Goal: Task Accomplishment & Management: Complete application form

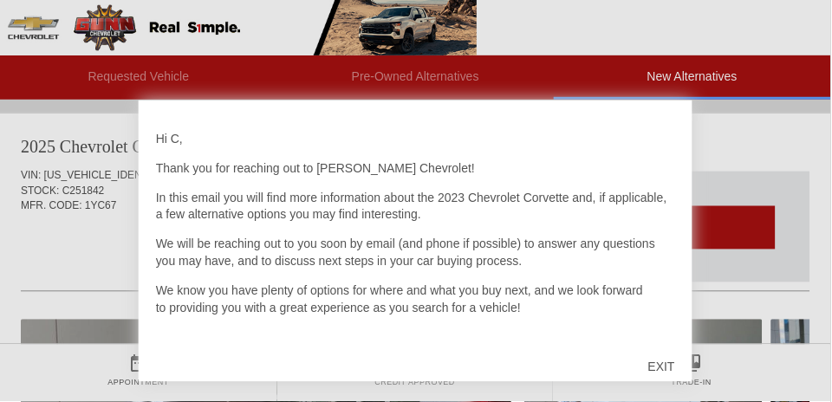
click at [679, 362] on div "EXIT" at bounding box center [663, 367] width 62 height 52
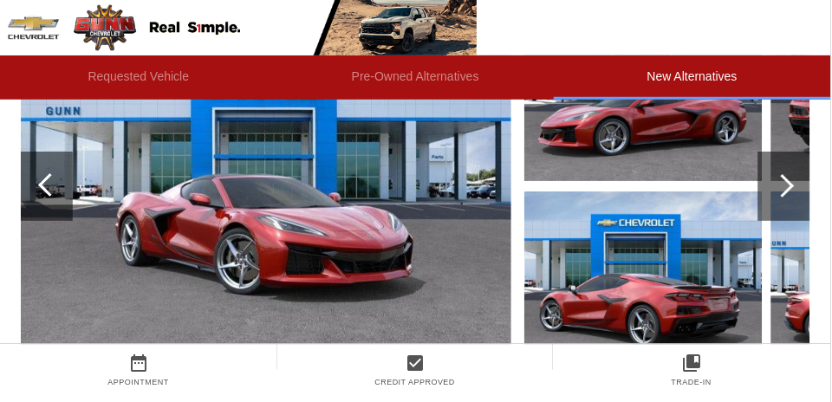
scroll to position [1121, 0]
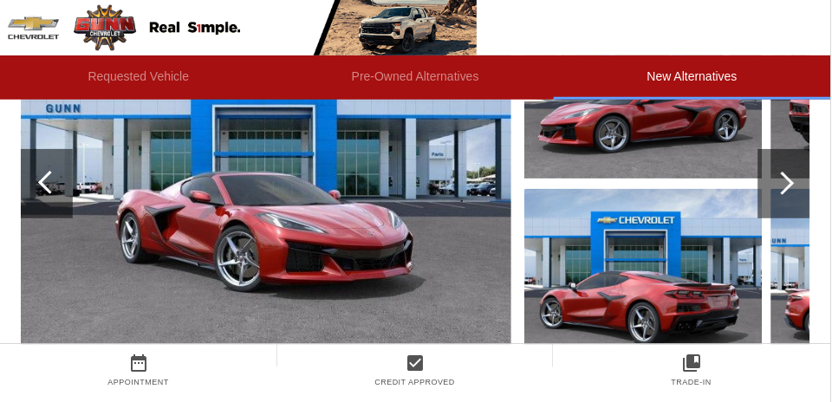
click at [795, 196] on div at bounding box center [785, 183] width 52 height 69
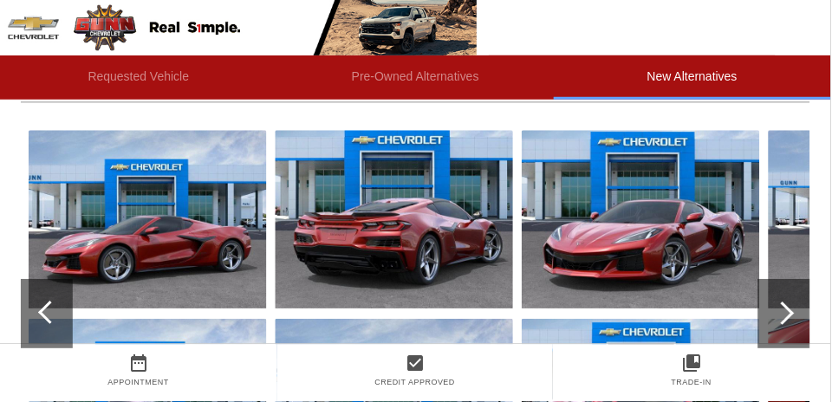
scroll to position [988, 0]
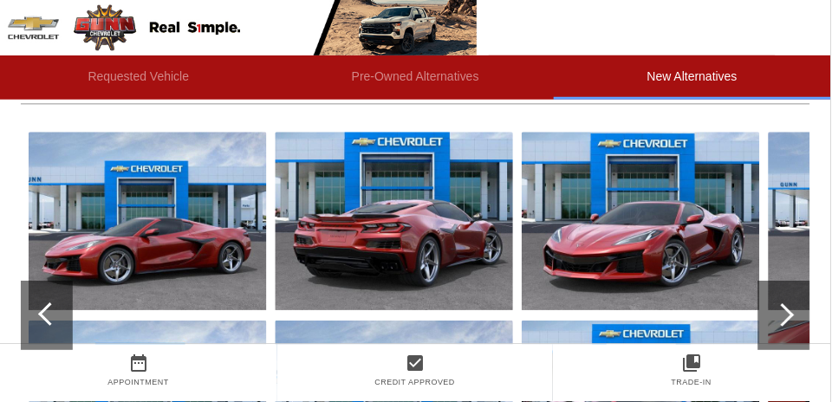
click at [786, 315] on div at bounding box center [783, 315] width 23 height 23
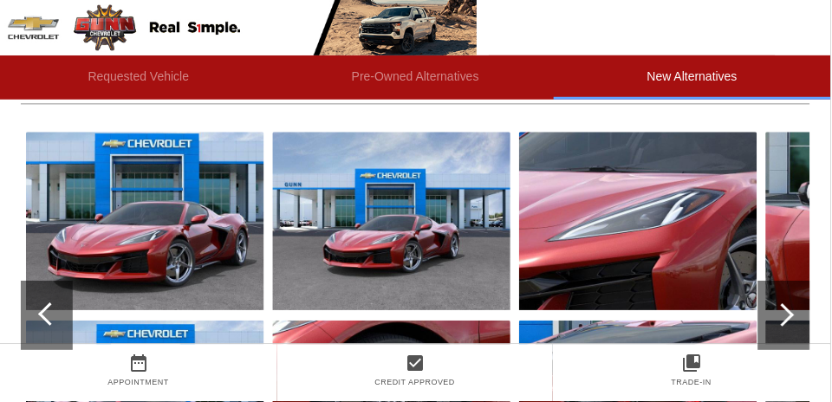
click at [782, 316] on div at bounding box center [783, 315] width 23 height 23
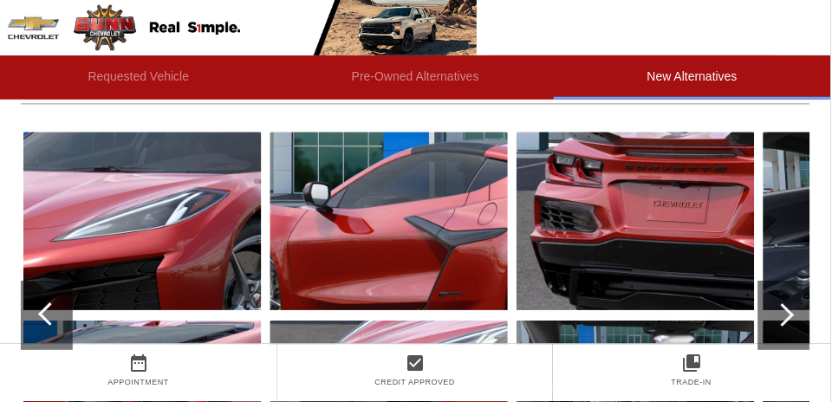
click at [788, 326] on div at bounding box center [785, 316] width 52 height 69
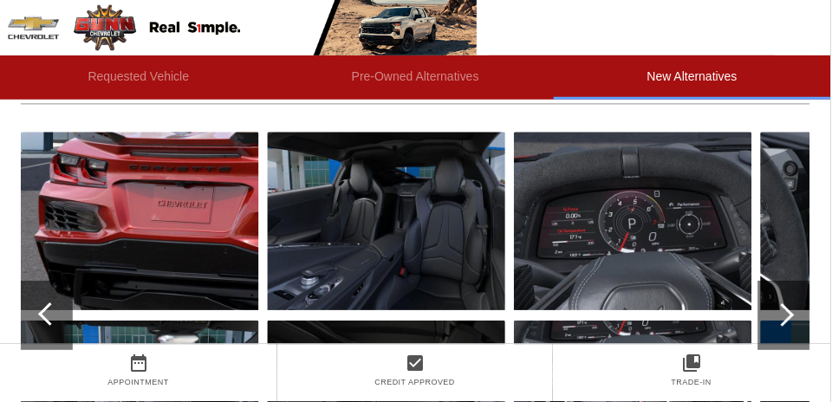
click at [789, 317] on div at bounding box center [783, 315] width 23 height 23
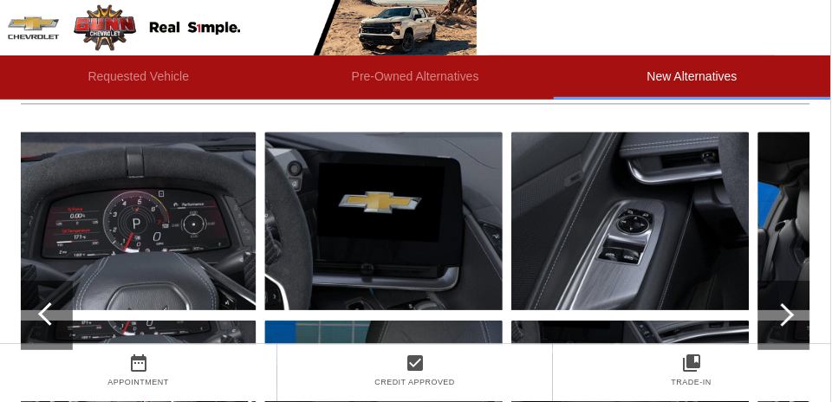
click at [797, 326] on div at bounding box center [785, 316] width 52 height 69
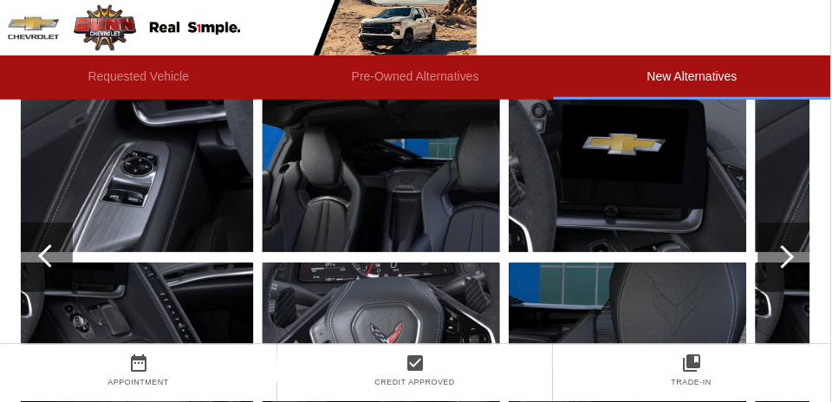
scroll to position [1044, 0]
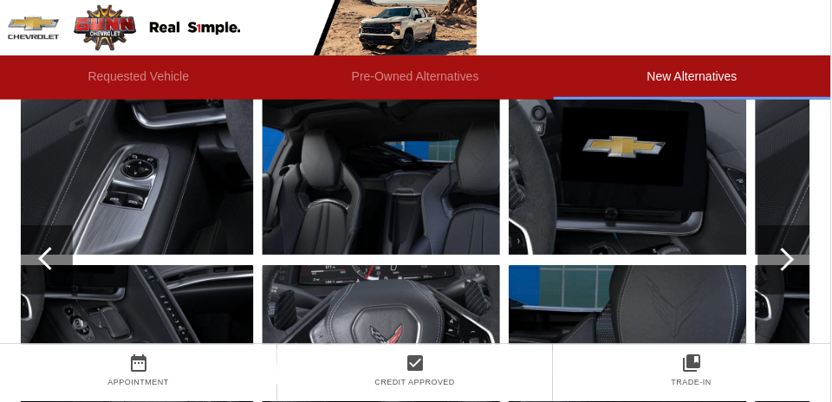
click at [787, 275] on div at bounding box center [785, 259] width 52 height 69
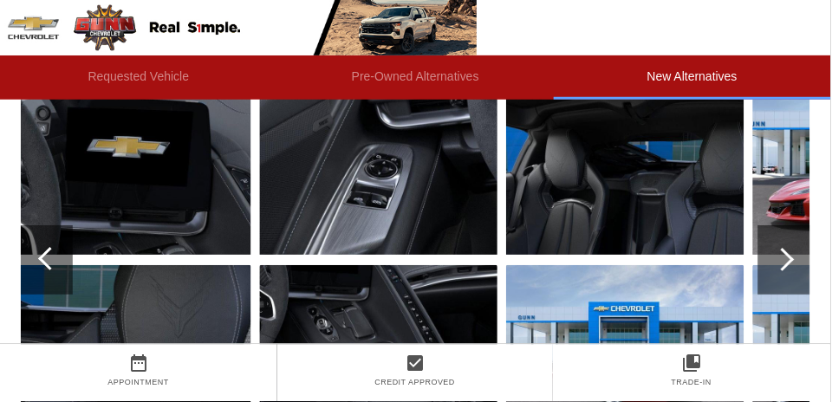
click at [792, 264] on div at bounding box center [785, 259] width 52 height 69
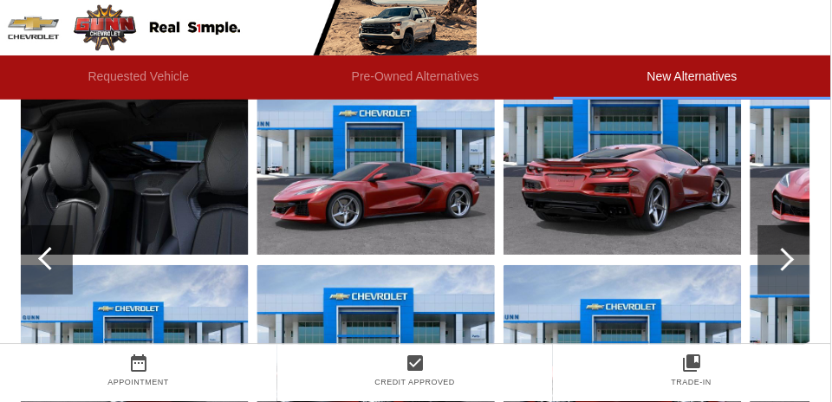
click at [795, 264] on div at bounding box center [785, 259] width 52 height 69
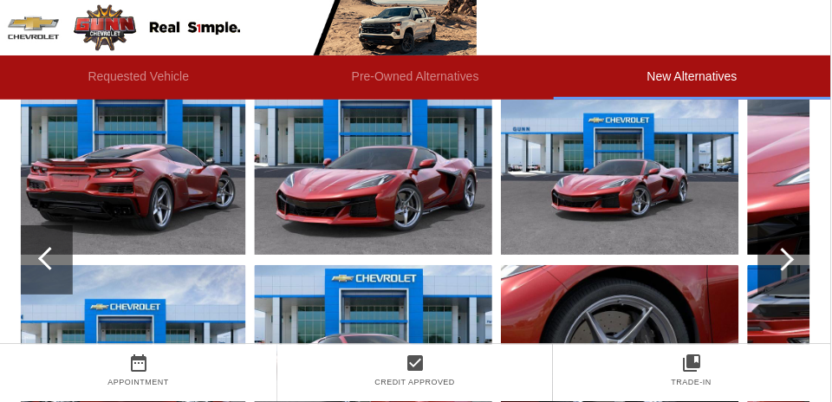
click at [786, 270] on div at bounding box center [785, 259] width 52 height 69
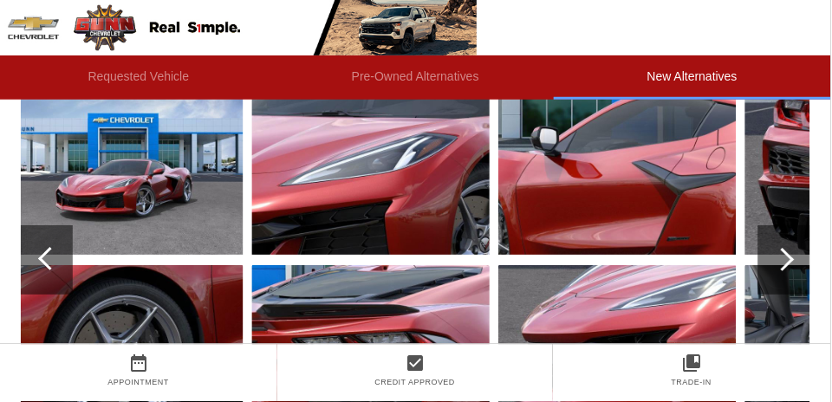
click at [796, 271] on div at bounding box center [785, 259] width 52 height 69
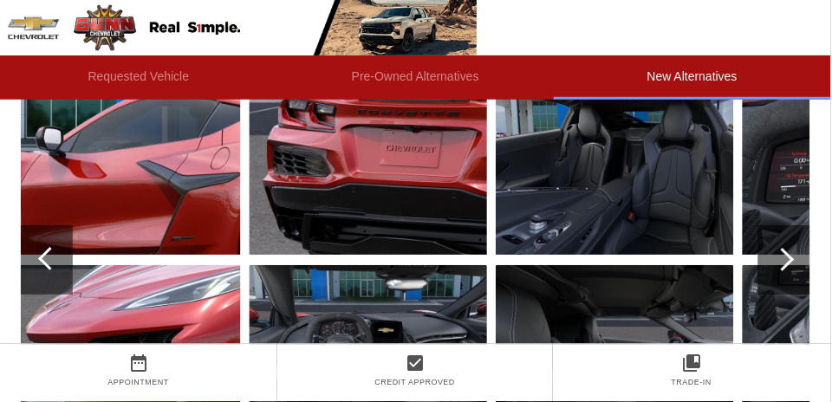
click at [796, 269] on div at bounding box center [785, 259] width 52 height 69
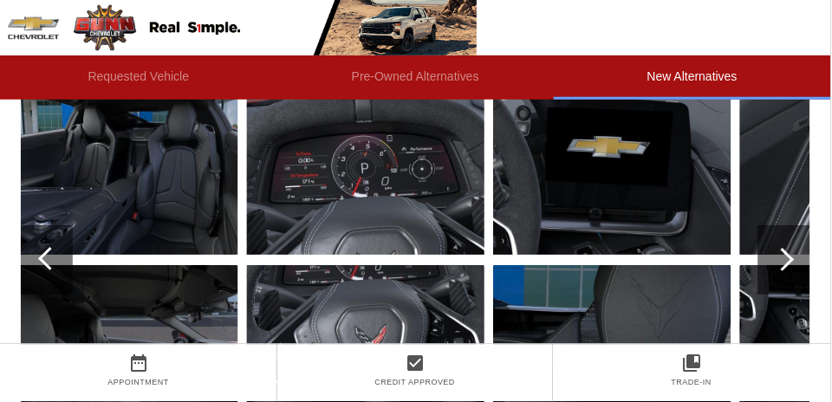
click at [777, 283] on div at bounding box center [785, 259] width 52 height 69
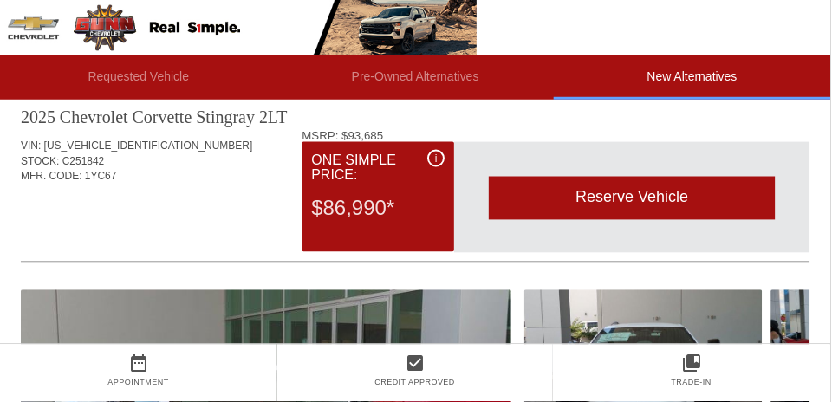
scroll to position [0, 0]
